Goal: Information Seeking & Learning: Check status

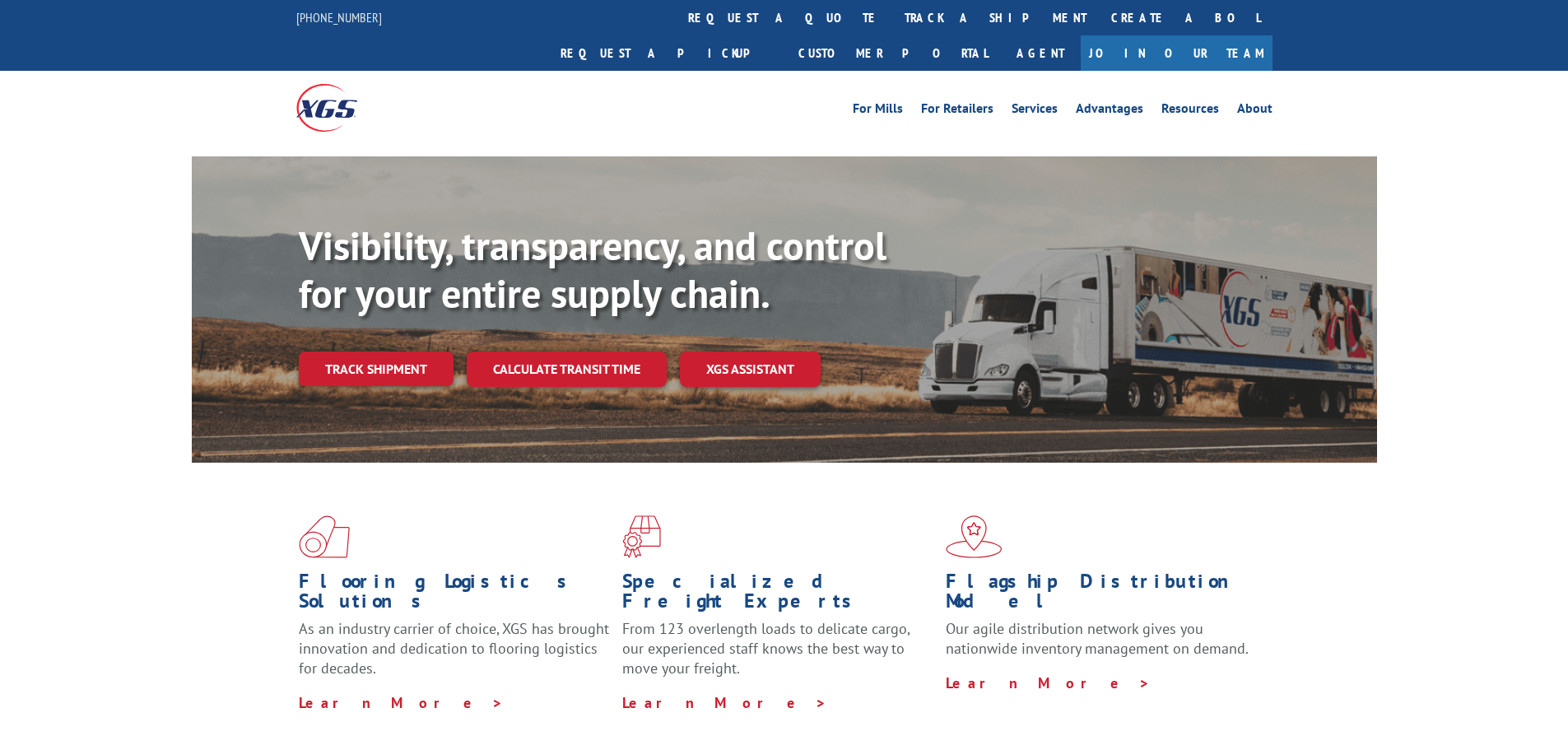
drag, startPoint x: 707, startPoint y: 20, endPoint x: 695, endPoint y: 23, distance: 12.4
click at [893, 20] on link "track a shipment" at bounding box center [996, 18] width 207 height 35
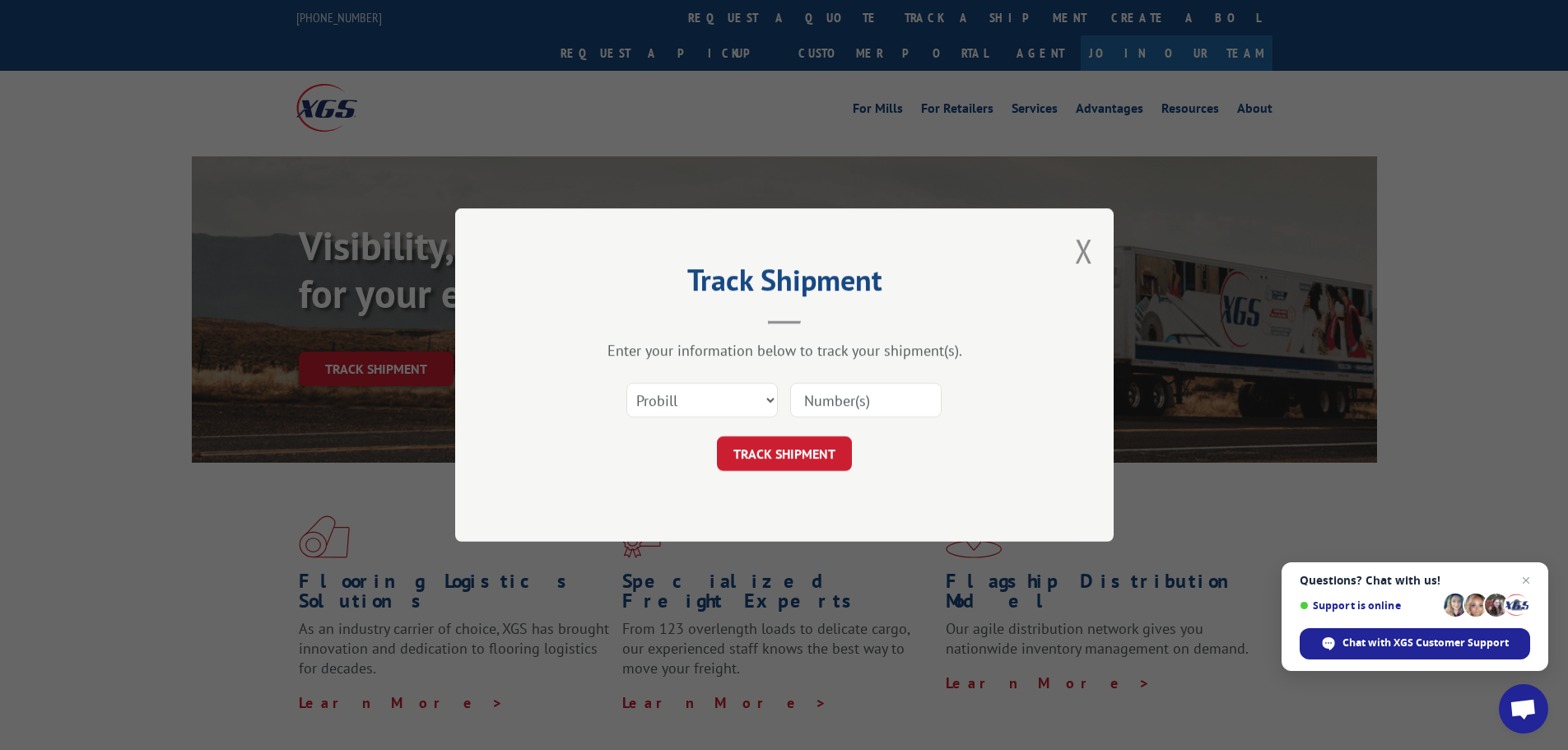
click at [845, 406] on input at bounding box center [865, 399] width 151 height 35
paste input "LRS001761184"
type input "LRS001761184"
click at [802, 453] on button "TRACK SHIPMENT" at bounding box center [784, 454] width 135 height 35
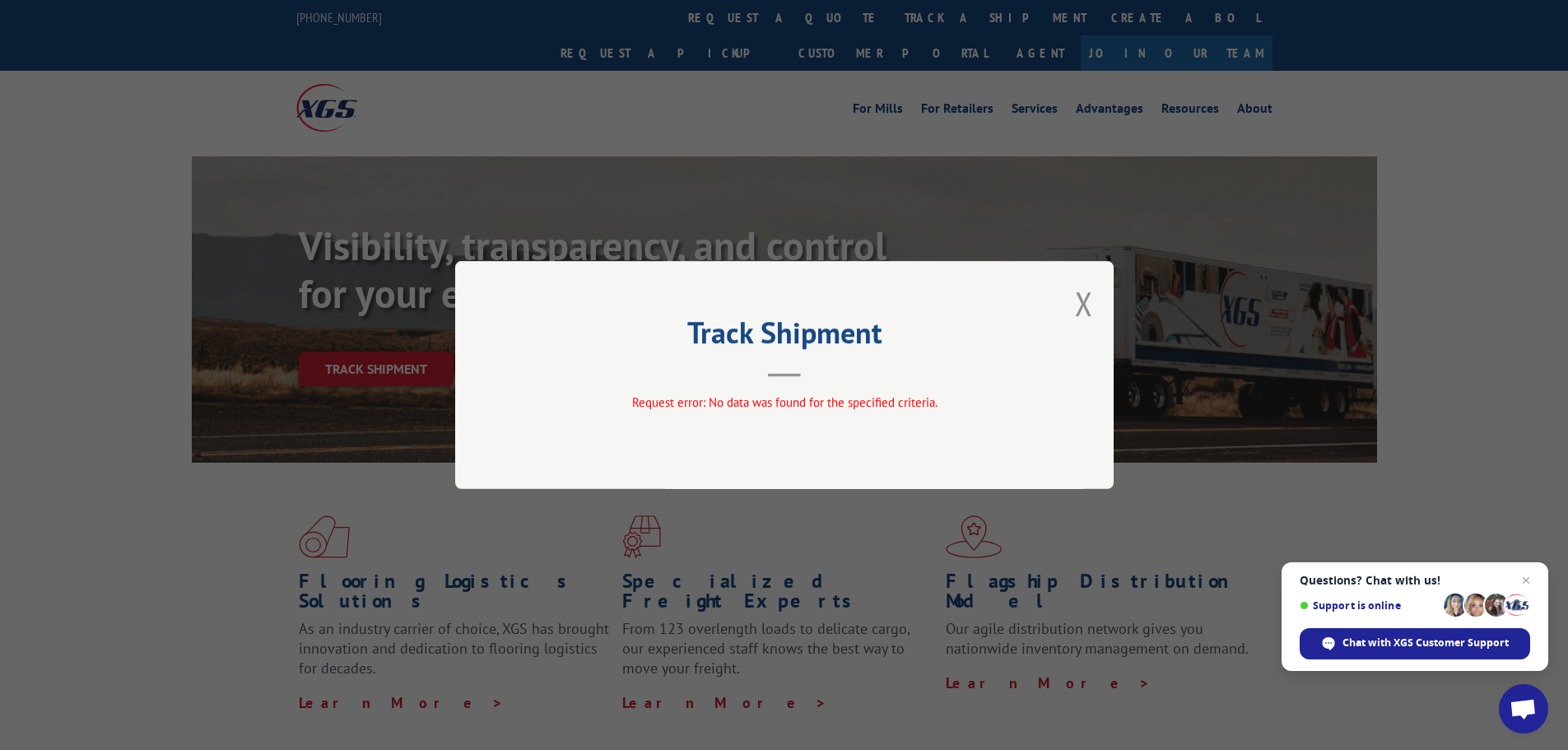
click at [1093, 299] on div "Track Shipment Request error: No data was found for the specified criteria." at bounding box center [784, 375] width 659 height 228
click at [1058, 312] on div "Track Shipment Request error: No data was found for the specified criteria." at bounding box center [784, 375] width 659 height 228
click at [1076, 300] on button "Close modal" at bounding box center [1083, 303] width 18 height 44
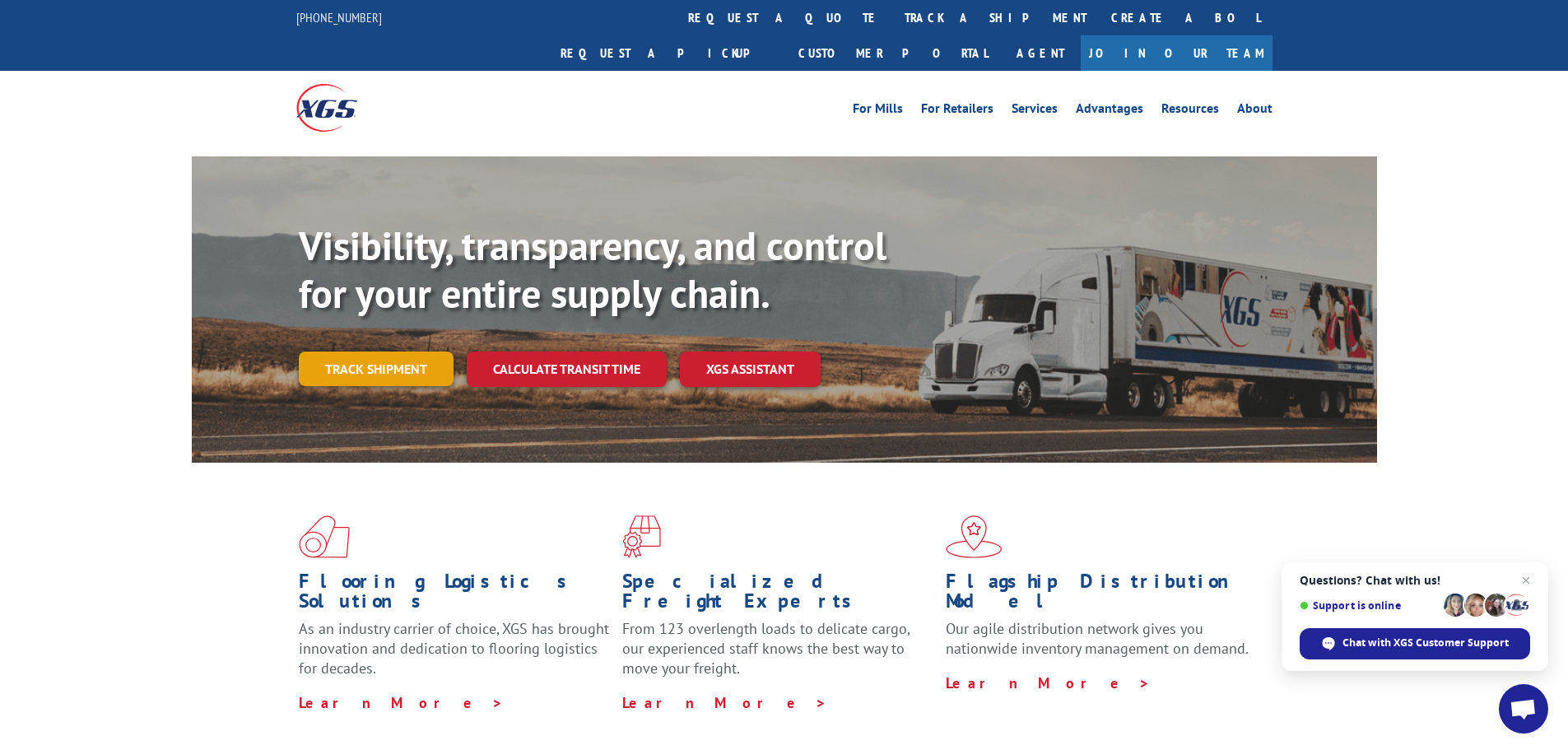
click at [410, 351] on link "Track shipment" at bounding box center [376, 368] width 155 height 35
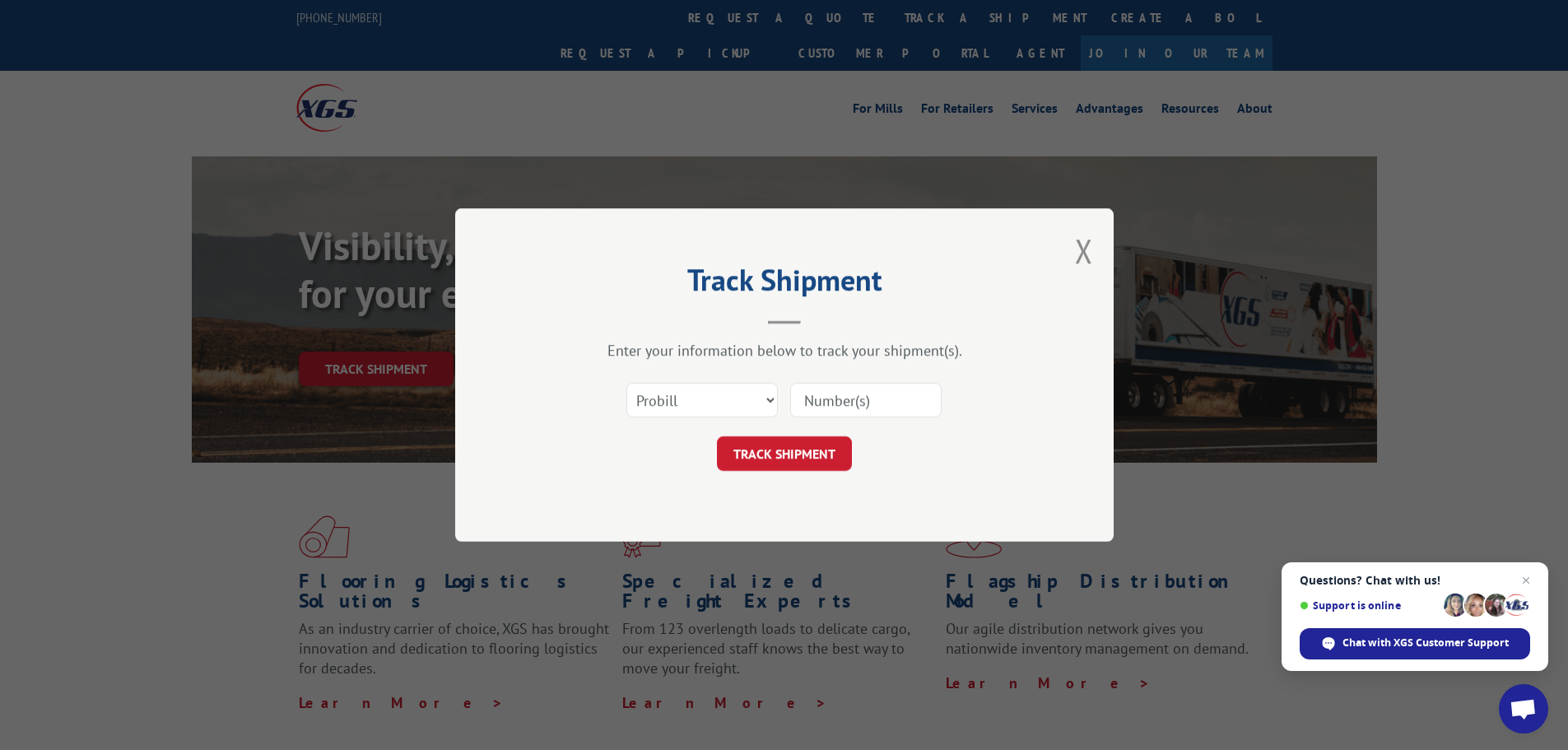
click at [888, 400] on input at bounding box center [865, 399] width 151 height 35
paste input "17235514"
type input "17235514"
click at [800, 454] on button "TRACK SHIPMENT" at bounding box center [784, 454] width 135 height 35
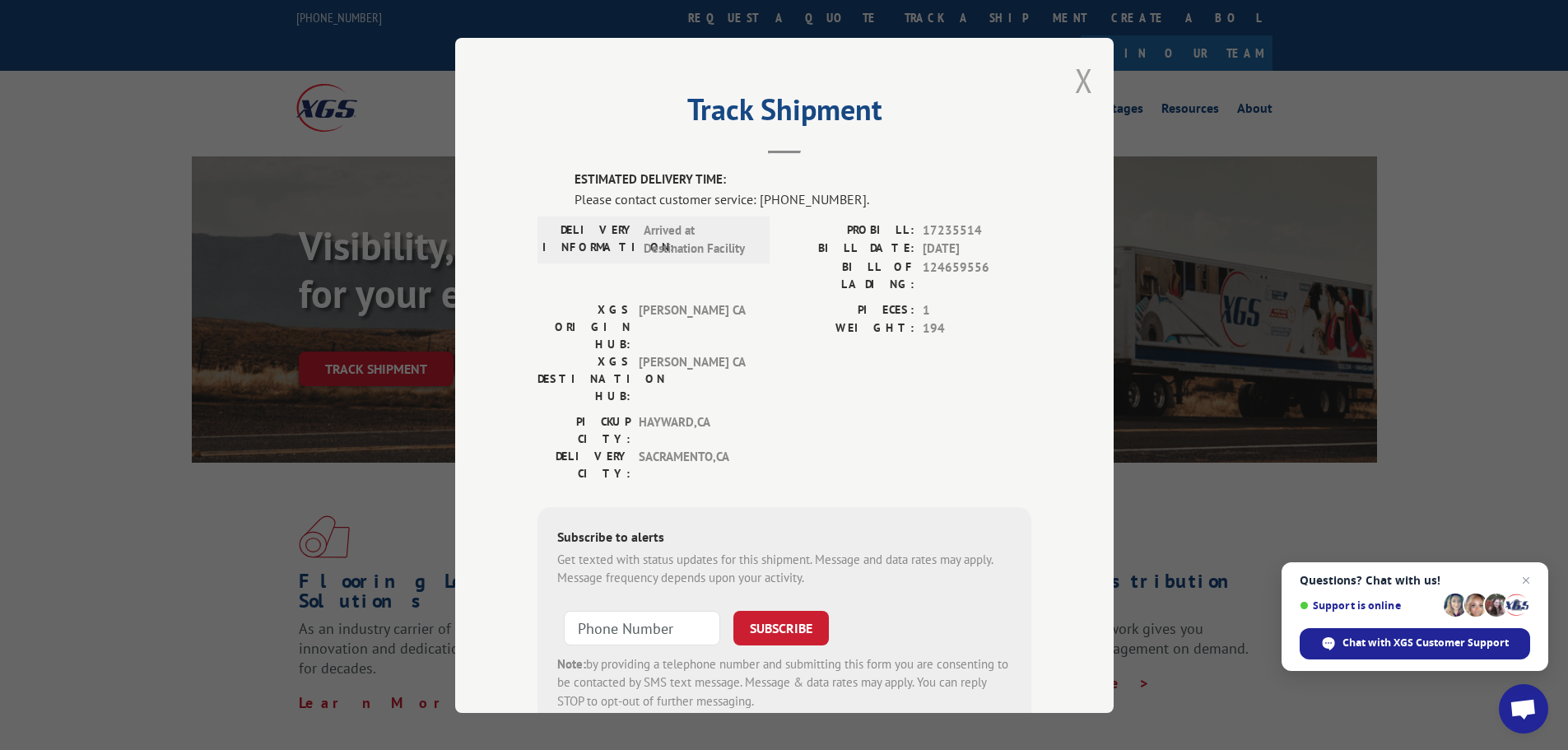
click at [1085, 76] on button "Close modal" at bounding box center [1083, 80] width 18 height 44
